Goal: Task Accomplishment & Management: Manage account settings

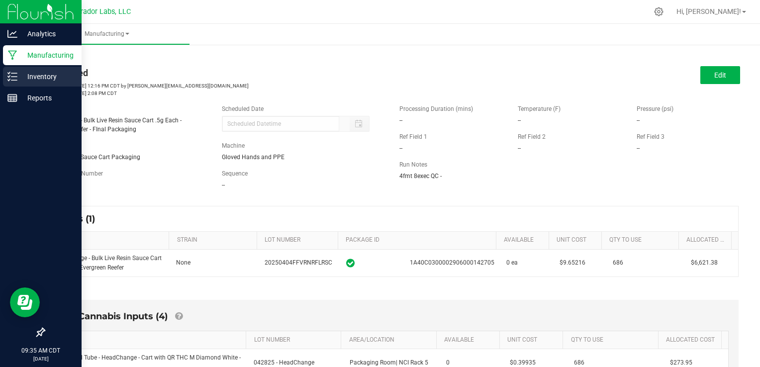
click at [20, 70] on div "Inventory" at bounding box center [42, 77] width 79 height 20
click at [15, 78] on icon at bounding box center [12, 77] width 10 height 10
click at [30, 79] on p "Inventory" at bounding box center [47, 77] width 60 height 12
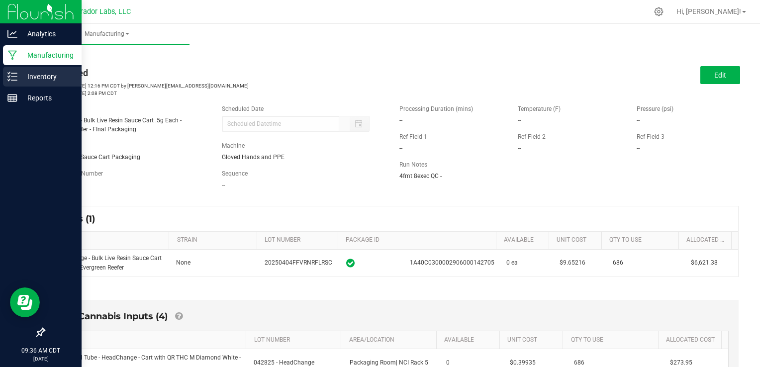
click at [30, 79] on p "Inventory" at bounding box center [47, 77] width 60 height 12
click at [10, 77] on icon at bounding box center [12, 77] width 10 height 10
click at [15, 83] on div "Inventory" at bounding box center [42, 77] width 79 height 20
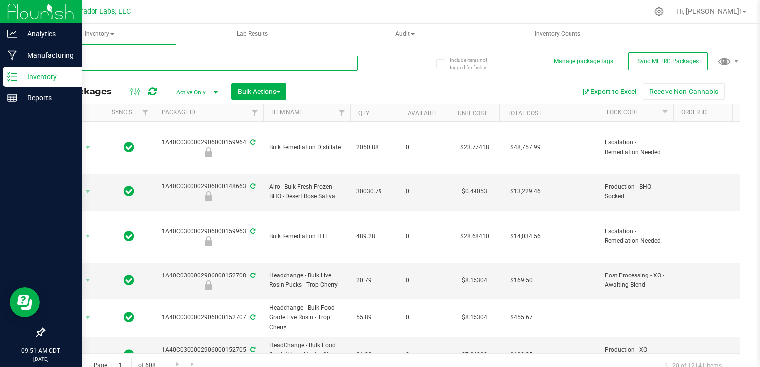
click at [203, 59] on input "text" at bounding box center [201, 63] width 314 height 15
type input "phizzle"
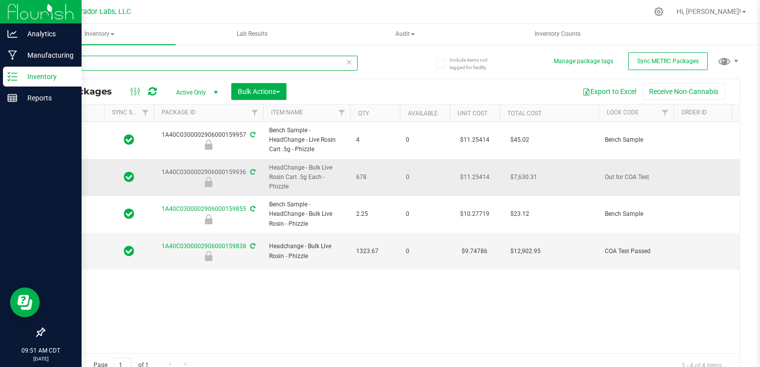
type input "2026-08-26"
type input "2026-08-19"
